Goal: Find specific page/section: Find specific page/section

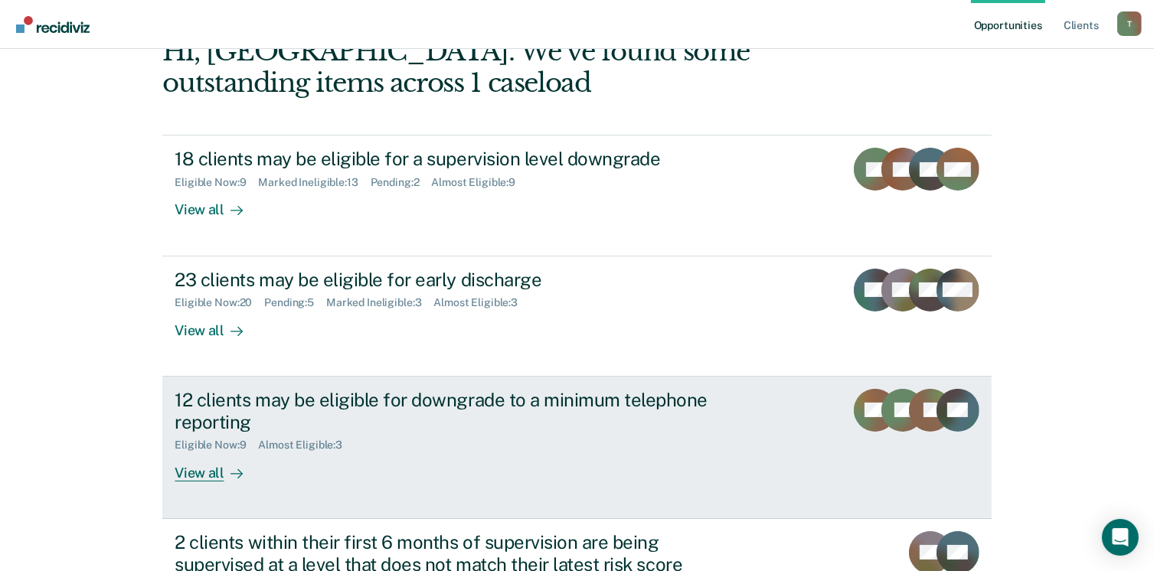
scroll to position [153, 0]
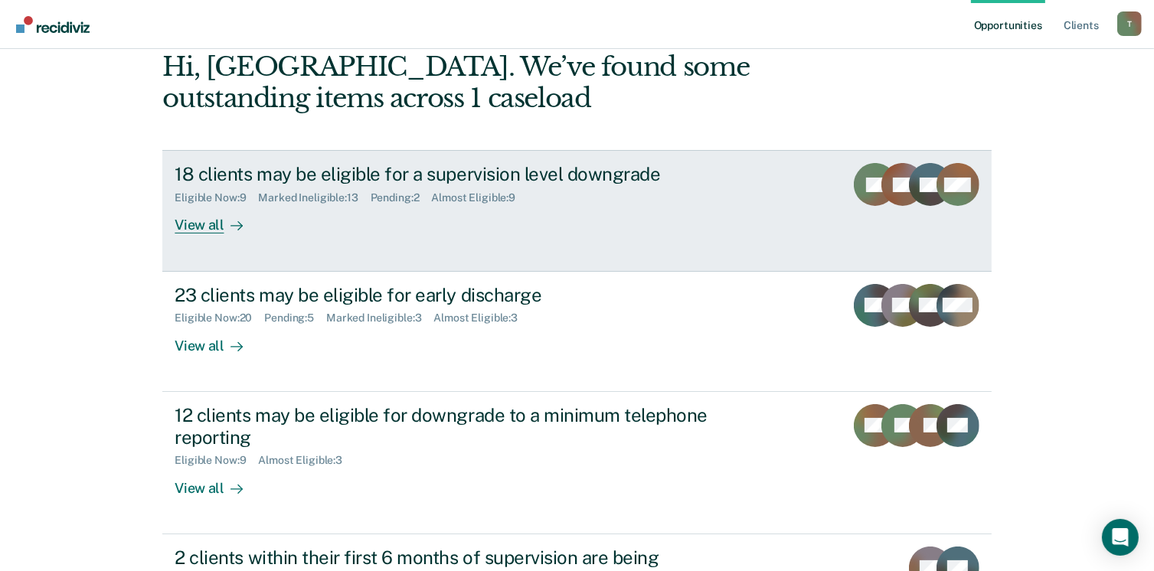
click at [188, 224] on div "View all" at bounding box center [218, 219] width 86 height 30
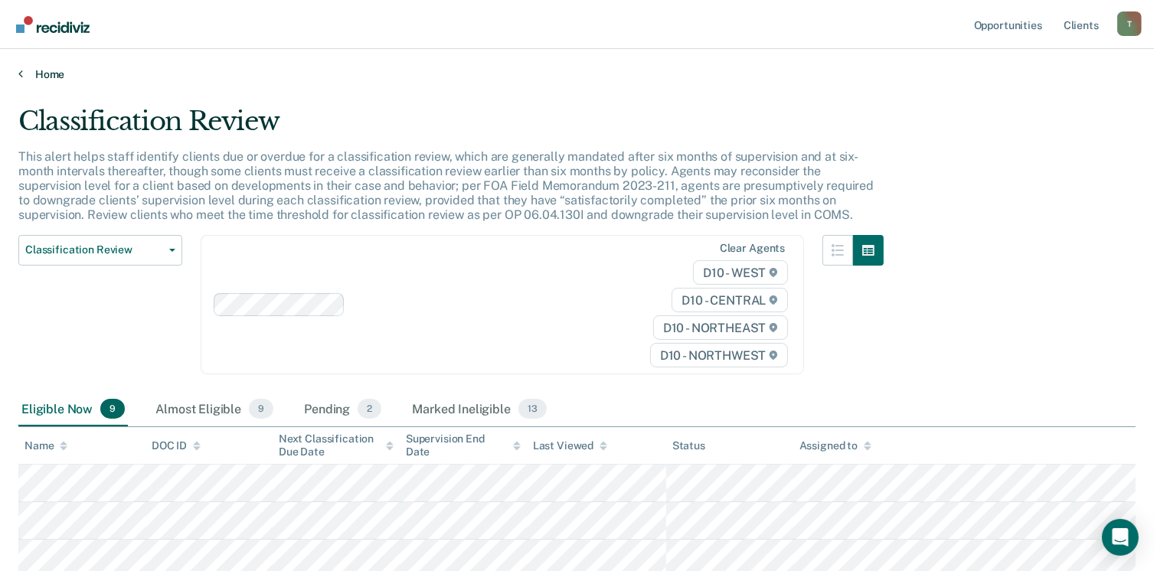
click at [52, 74] on link "Home" at bounding box center [576, 74] width 1117 height 14
